Goal: Task Accomplishment & Management: Manage account settings

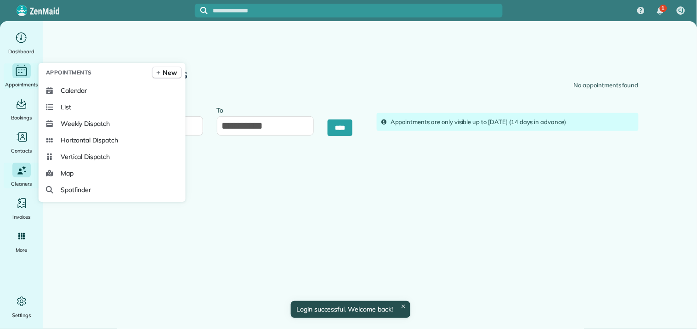
click at [23, 67] on icon "Main" at bounding box center [21, 71] width 14 height 14
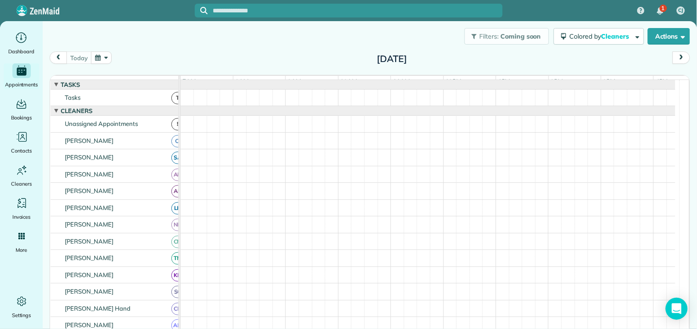
click at [106, 58] on button "button" at bounding box center [101, 57] width 21 height 12
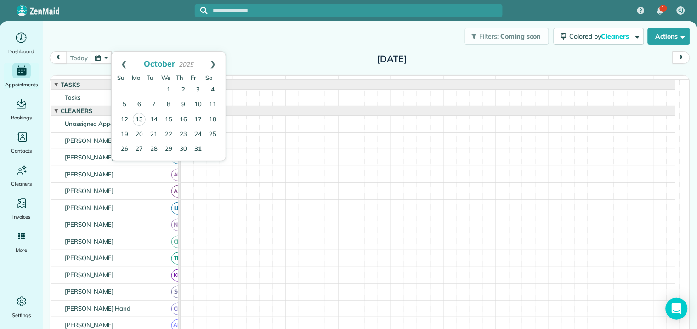
click at [197, 145] on link "31" at bounding box center [198, 149] width 15 height 15
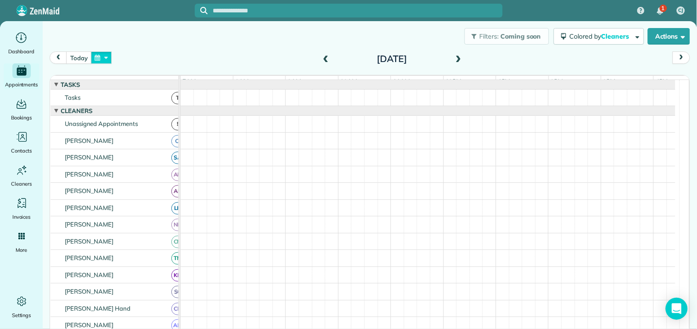
click at [104, 61] on button "button" at bounding box center [101, 57] width 21 height 12
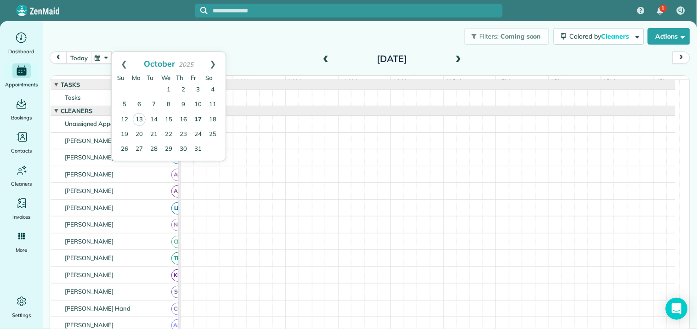
click at [197, 117] on link "17" at bounding box center [198, 119] width 15 height 15
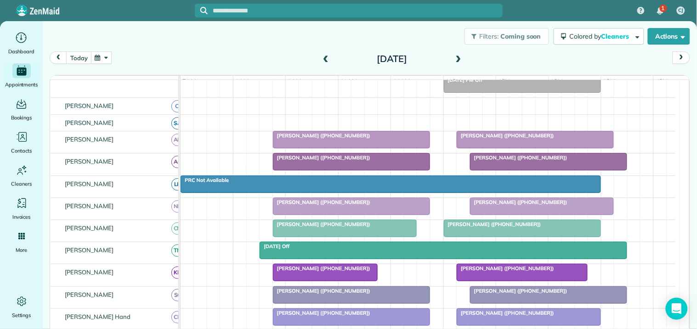
scroll to position [204, 0]
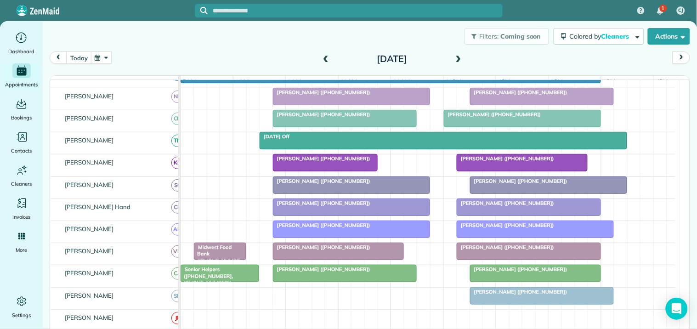
click at [104, 54] on button "button" at bounding box center [101, 57] width 21 height 12
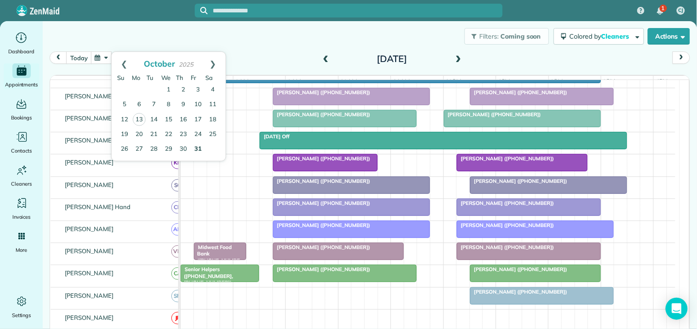
click at [199, 145] on link "31" at bounding box center [198, 149] width 15 height 15
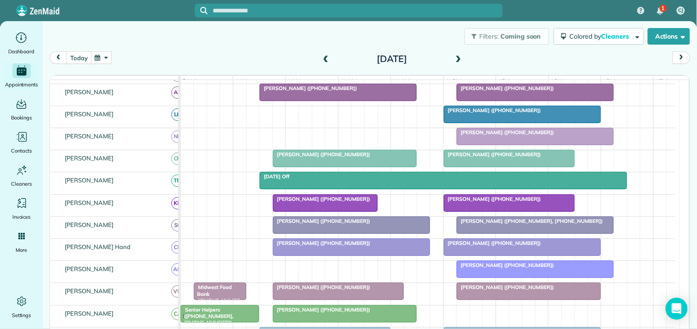
scroll to position [0, 0]
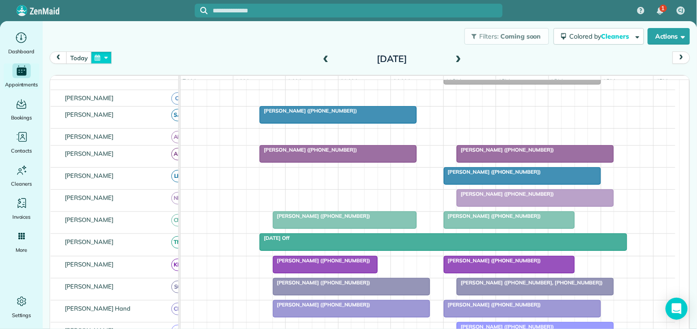
click at [98, 62] on button "button" at bounding box center [101, 57] width 21 height 12
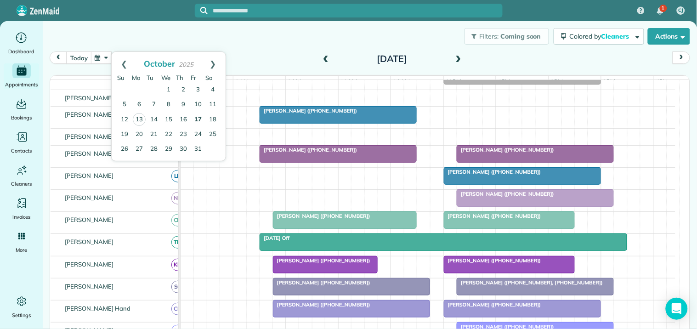
click at [197, 116] on link "17" at bounding box center [198, 119] width 15 height 15
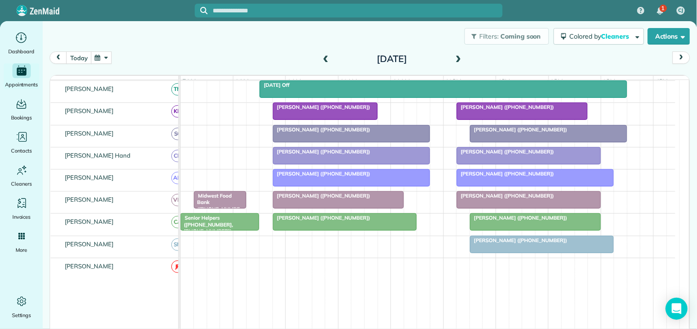
click at [533, 230] on div at bounding box center [535, 222] width 130 height 17
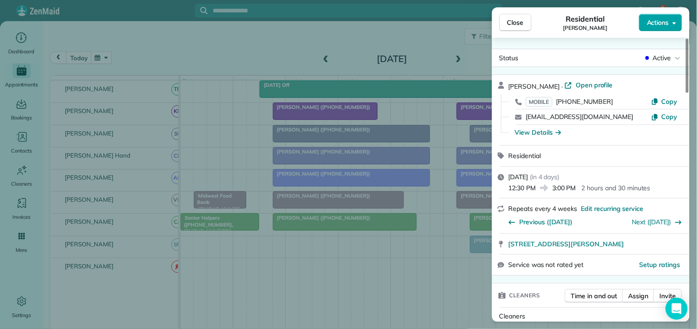
click at [661, 22] on span "Actions" at bounding box center [657, 22] width 22 height 9
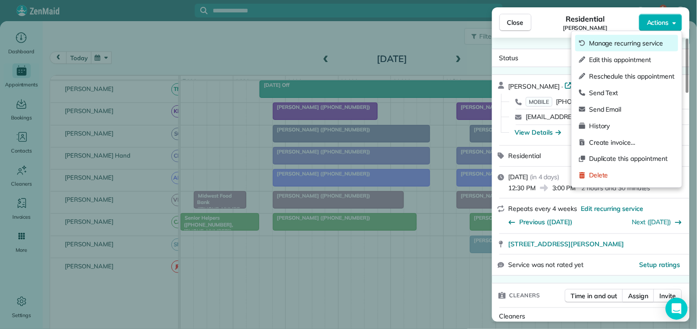
click at [625, 45] on span "Manage recurring service" at bounding box center [631, 43] width 85 height 9
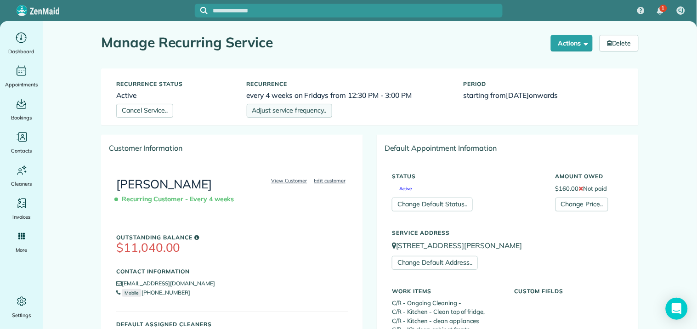
click at [286, 110] on link "Adjust service frequency.." at bounding box center [289, 111] width 85 height 14
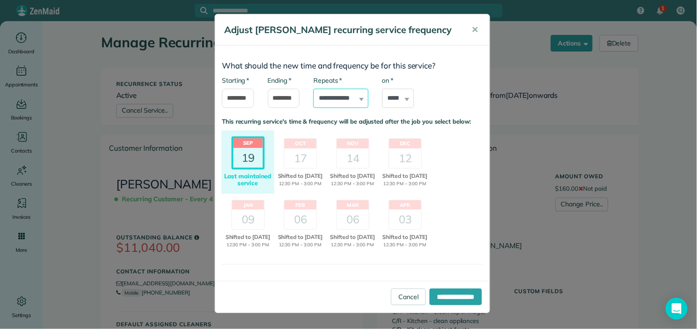
click at [333, 97] on select "**********" at bounding box center [340, 98] width 55 height 19
select select "**********"
click at [313, 89] on select "**********" at bounding box center [340, 98] width 55 height 19
click at [297, 155] on div "17" at bounding box center [300, 158] width 32 height 20
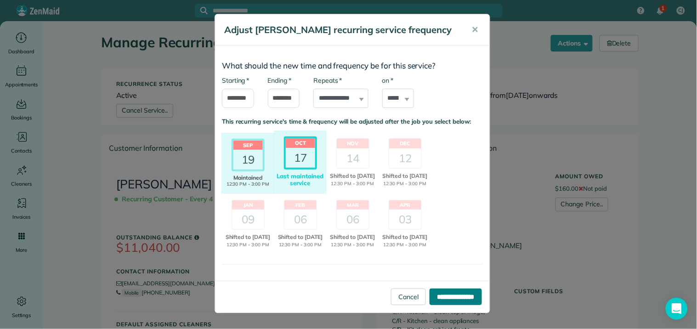
click at [453, 305] on input "**********" at bounding box center [455, 296] width 52 height 17
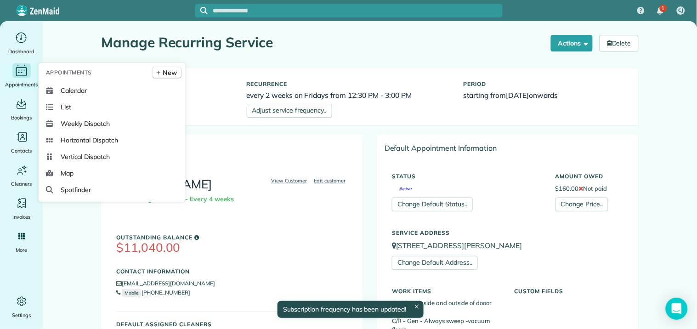
click at [20, 74] on icon "Main" at bounding box center [21, 71] width 14 height 14
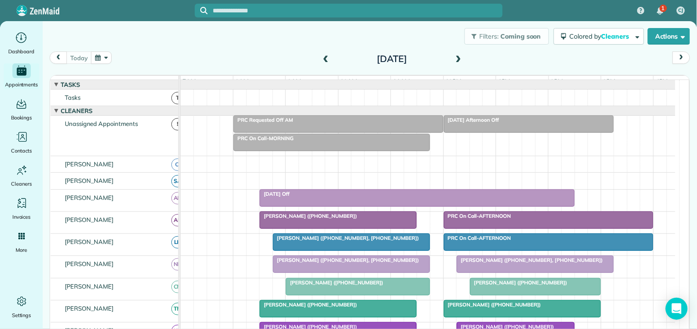
click at [103, 54] on button "button" at bounding box center [101, 57] width 21 height 12
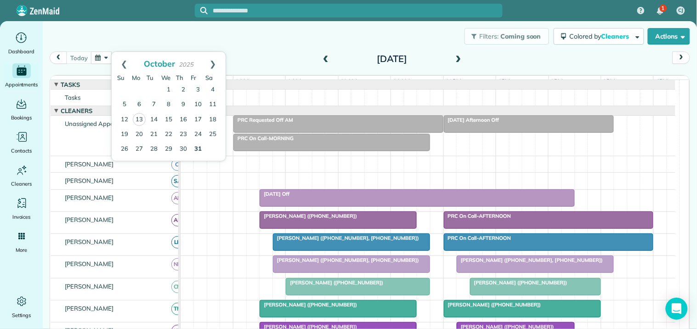
click at [201, 148] on link "31" at bounding box center [198, 149] width 15 height 15
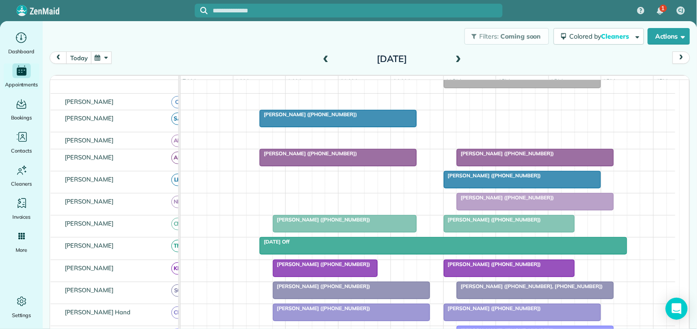
scroll to position [102, 0]
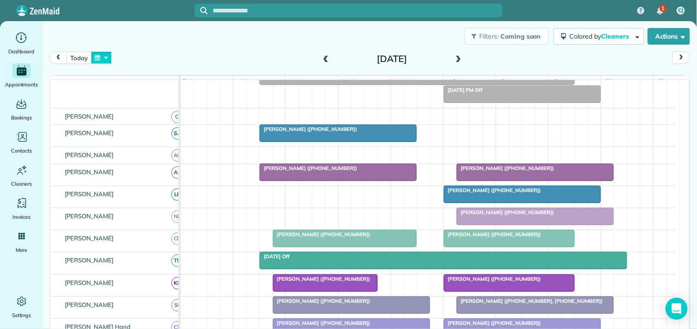
click at [102, 61] on button "button" at bounding box center [101, 57] width 21 height 12
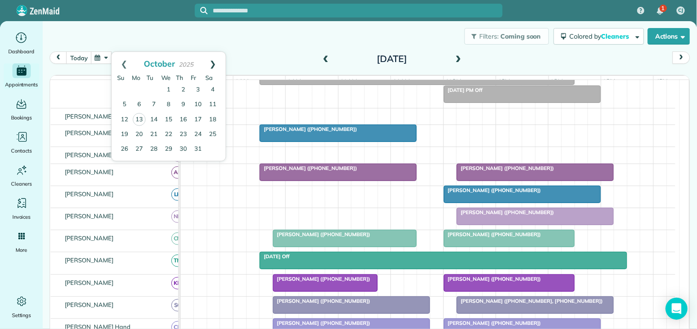
click at [215, 61] on link "Next" at bounding box center [212, 63] width 25 height 23
click at [197, 120] on link "14" at bounding box center [198, 119] width 15 height 15
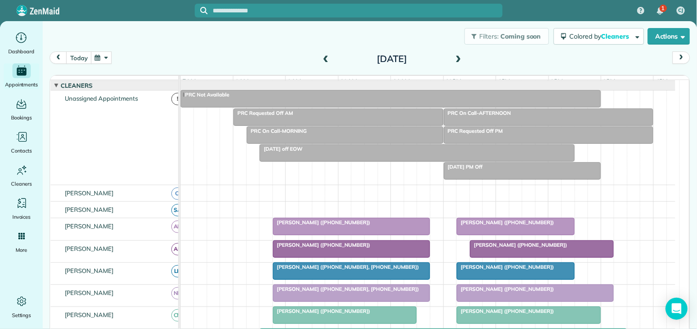
scroll to position [25, 0]
